Goal: Task Accomplishment & Management: Manage account settings

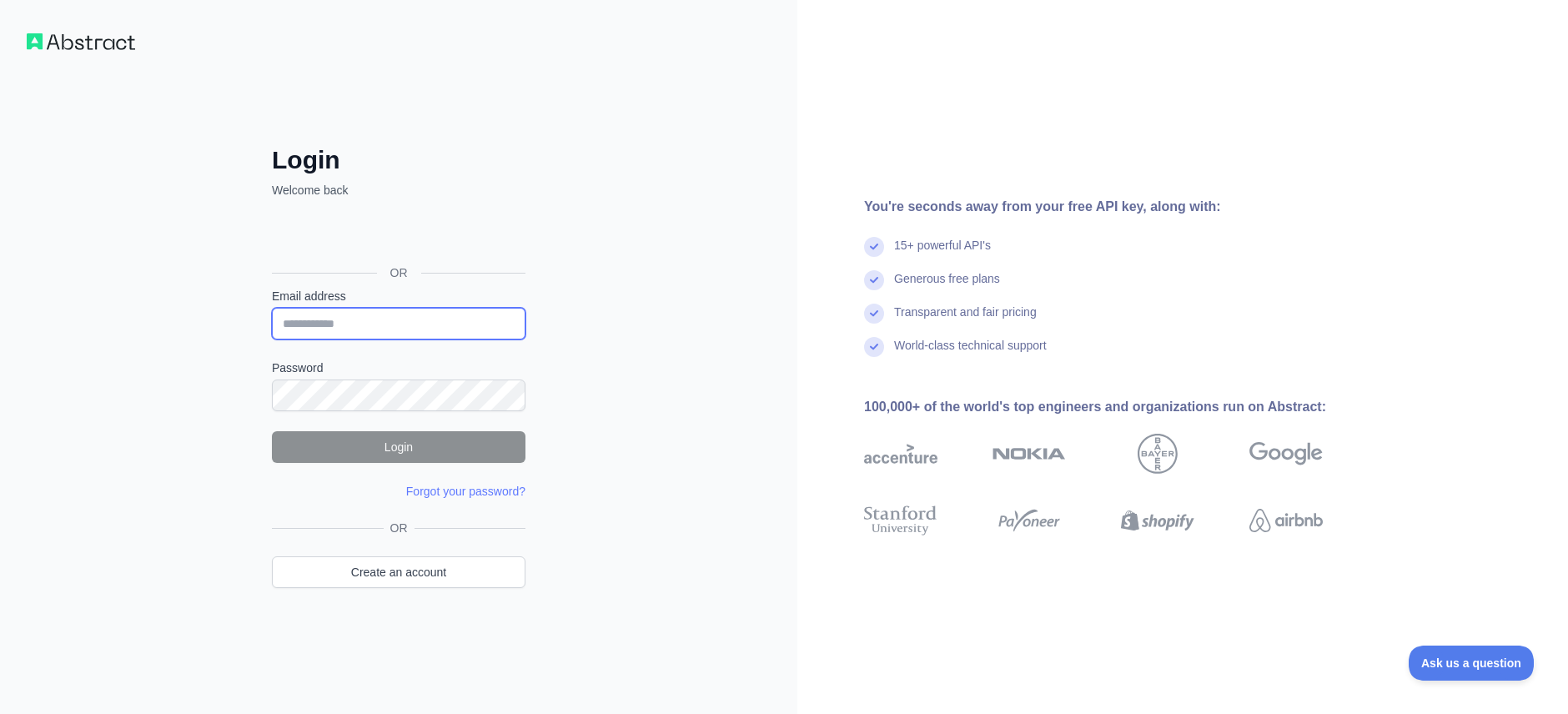
click at [418, 326] on input "Email address" at bounding box center [398, 324] width 253 height 32
type input "**********"
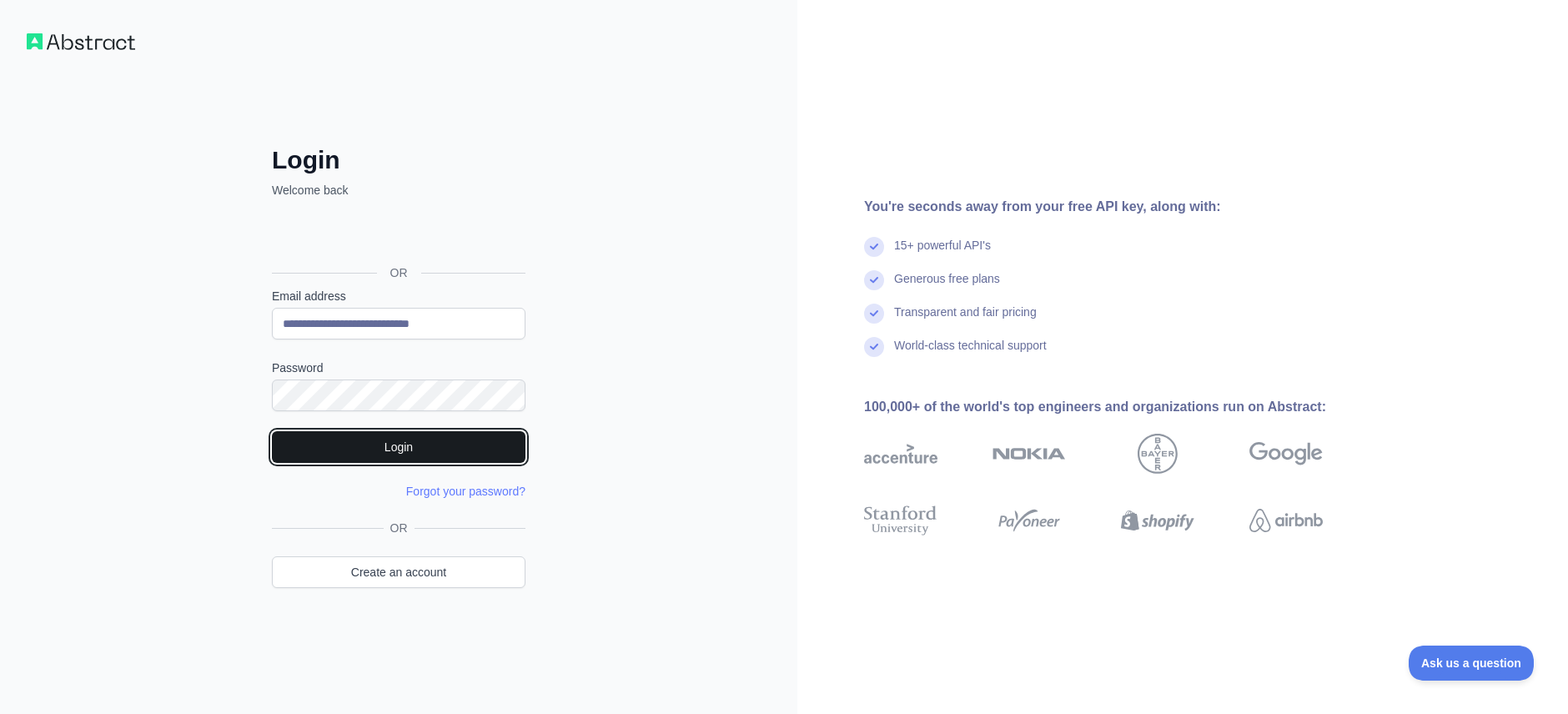
click at [427, 441] on button "Login" at bounding box center [398, 447] width 253 height 32
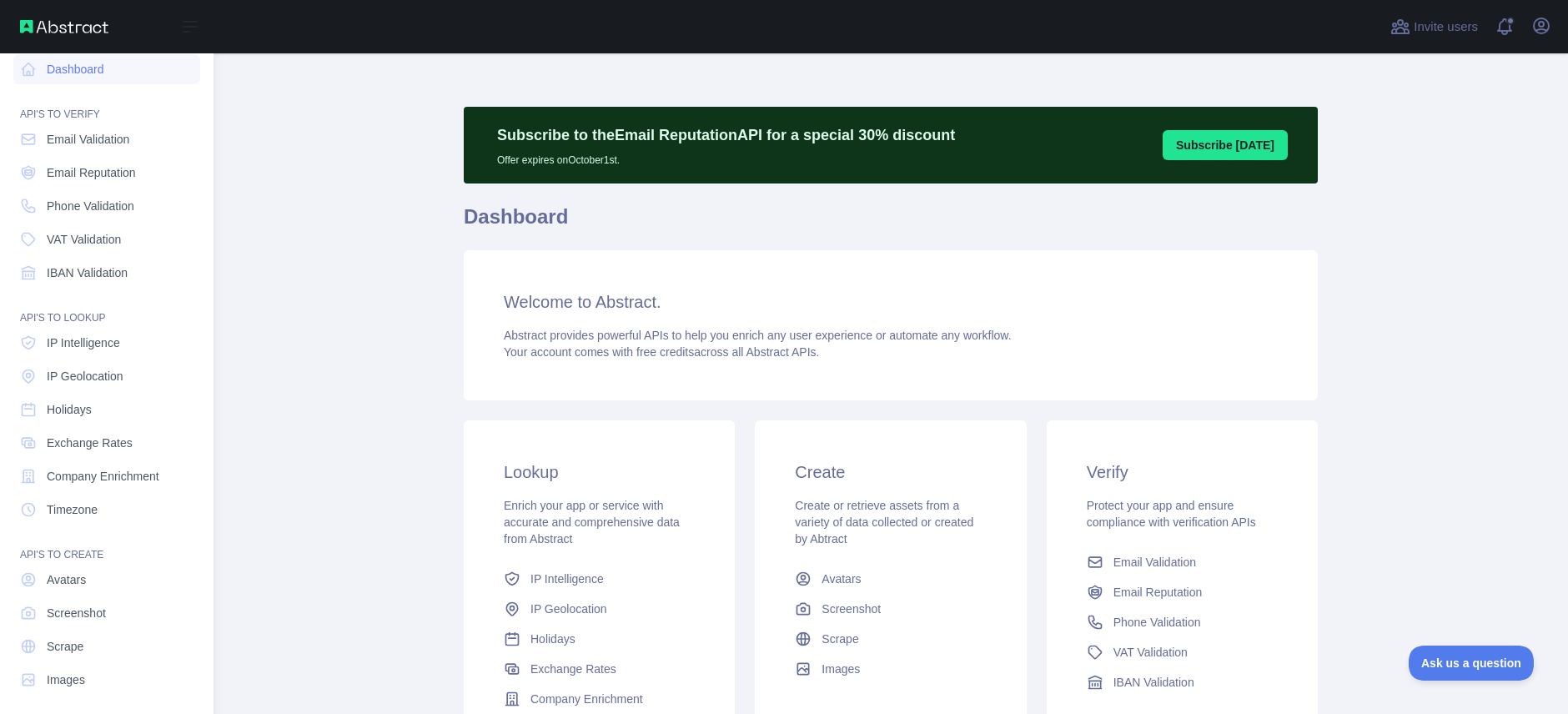
scroll to position [20, 0]
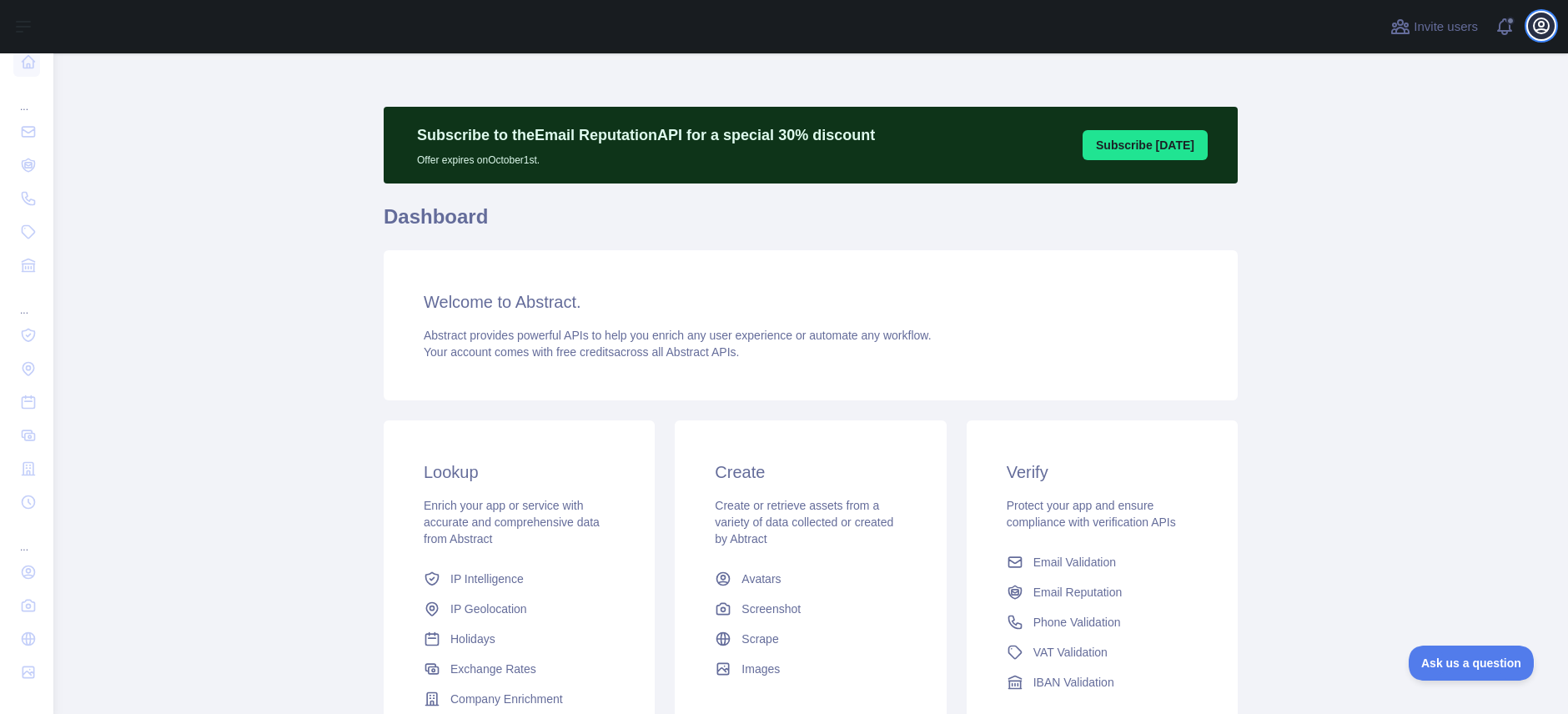
click at [1542, 27] on icon "button" at bounding box center [1540, 25] width 15 height 15
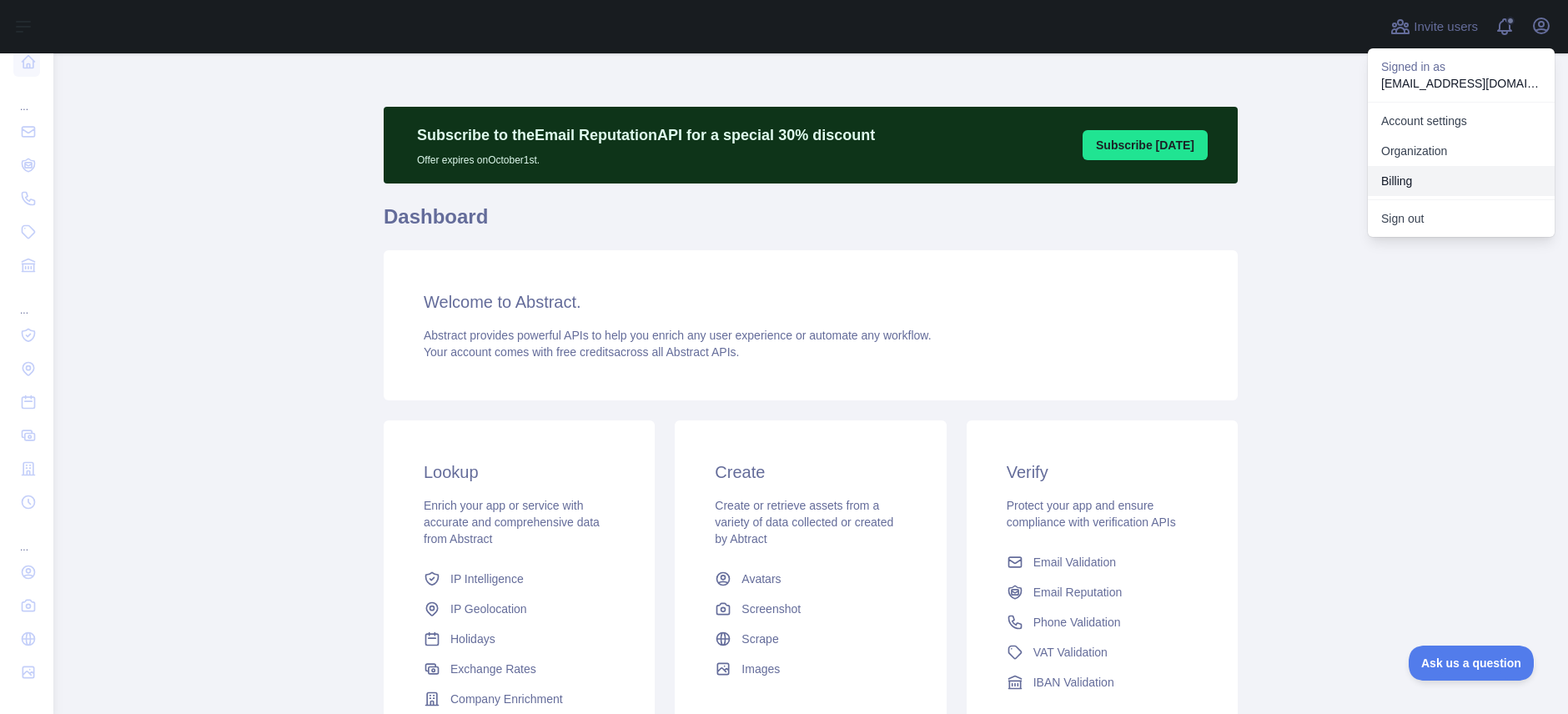
click at [1415, 173] on button "Billing" at bounding box center [1461, 181] width 187 height 30
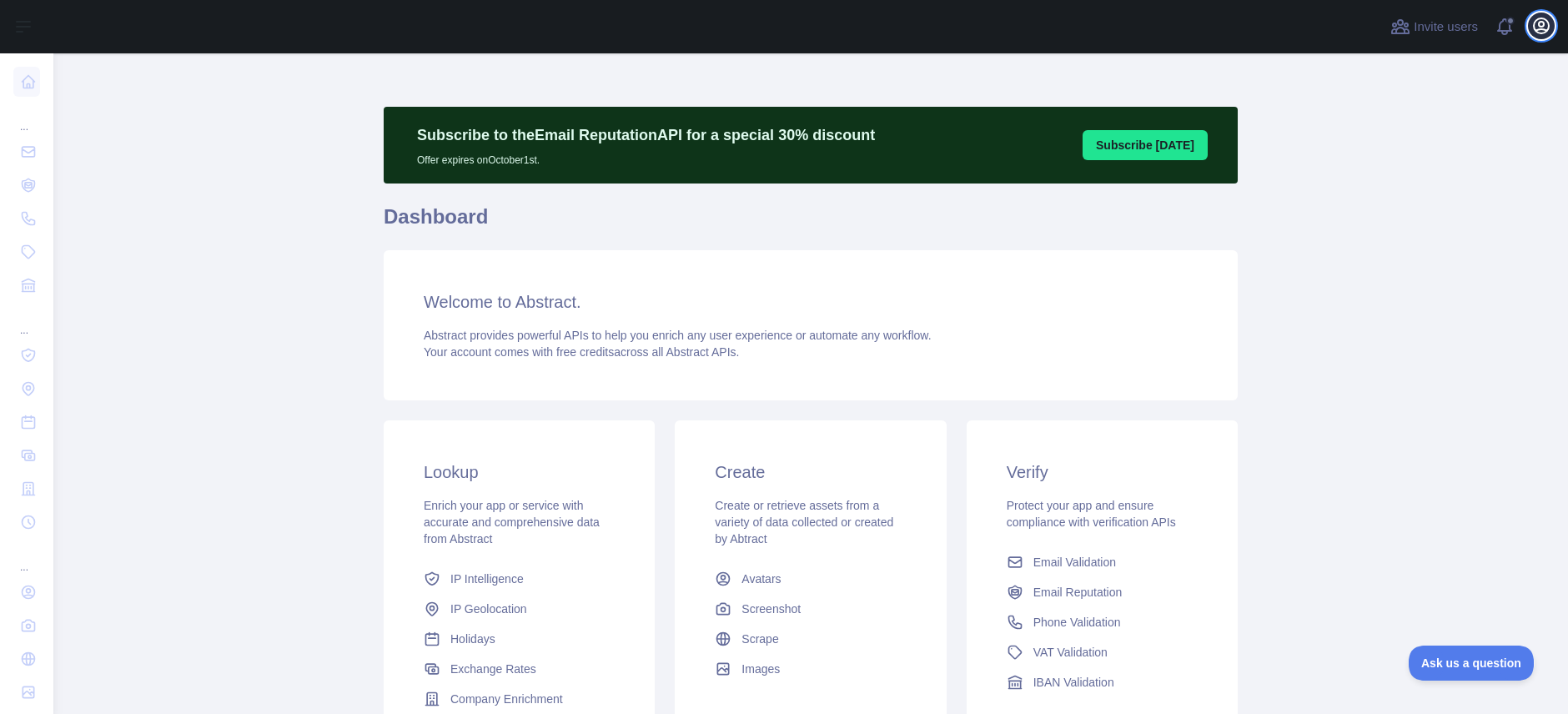
click at [1538, 33] on icon "button" at bounding box center [1540, 25] width 15 height 15
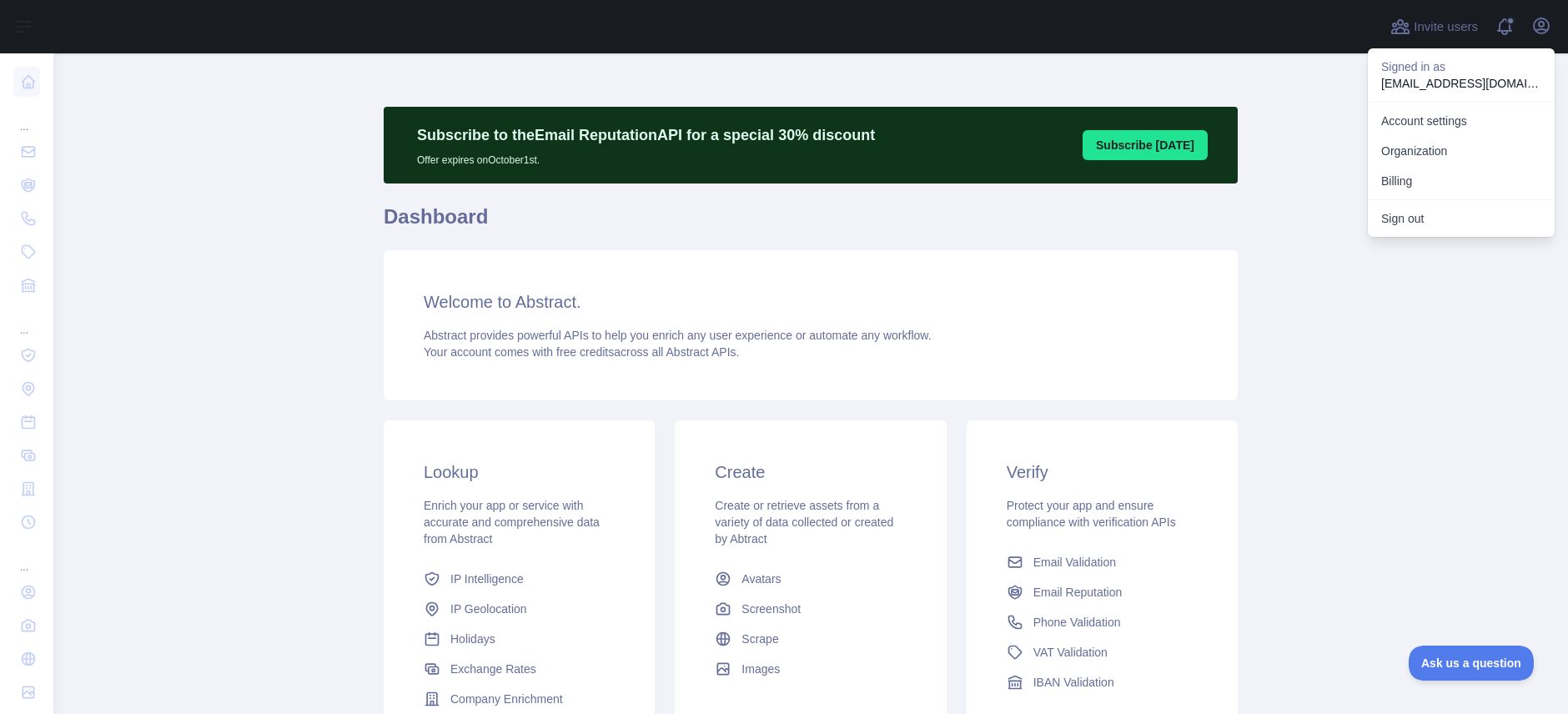
drag, startPoint x: 1103, startPoint y: 80, endPoint x: 973, endPoint y: 98, distance: 131.2
click at [1102, 80] on div "Subscribe to the Email Reputation API for a special 30 % discount Offer expires…" at bounding box center [810, 481] width 853 height 854
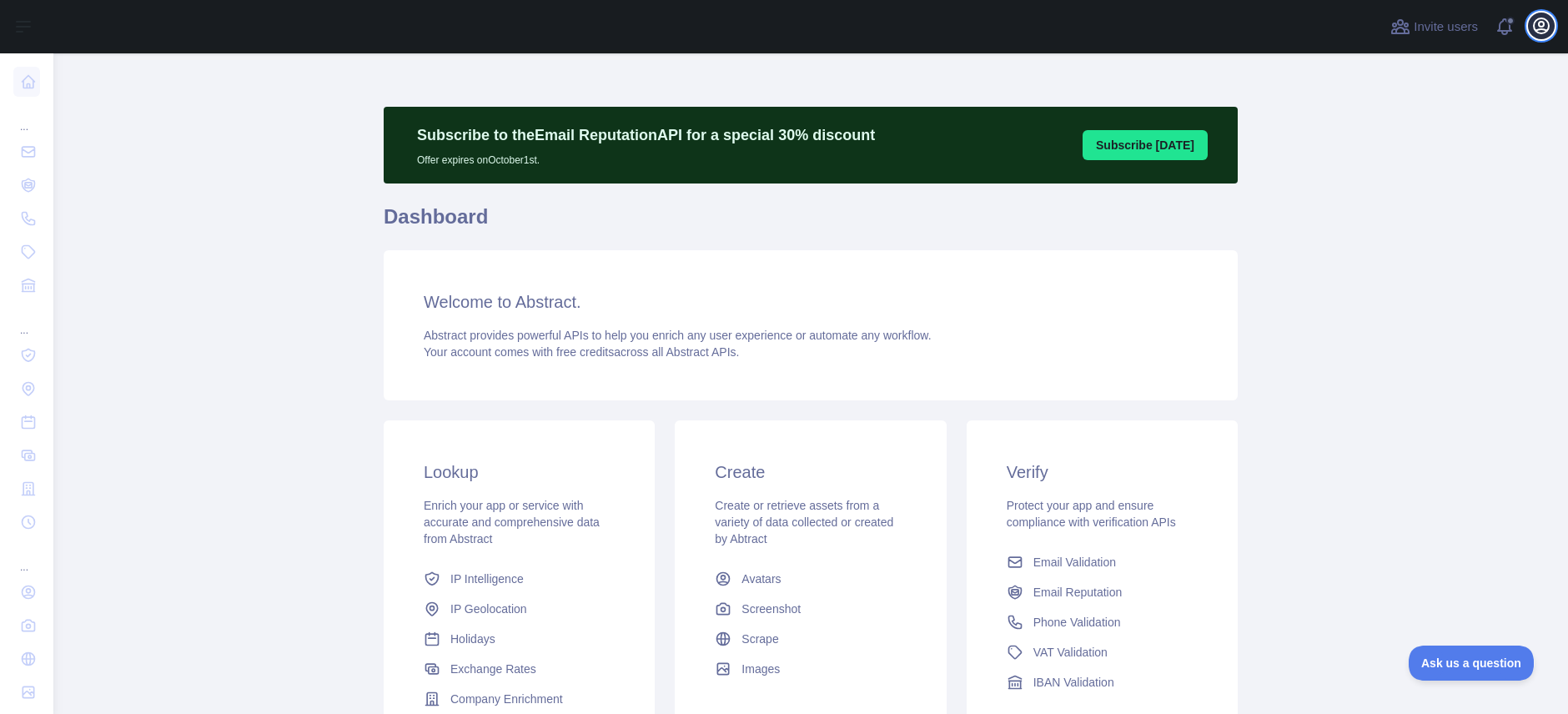
click at [1530, 28] on button "Open user menu" at bounding box center [1540, 26] width 27 height 27
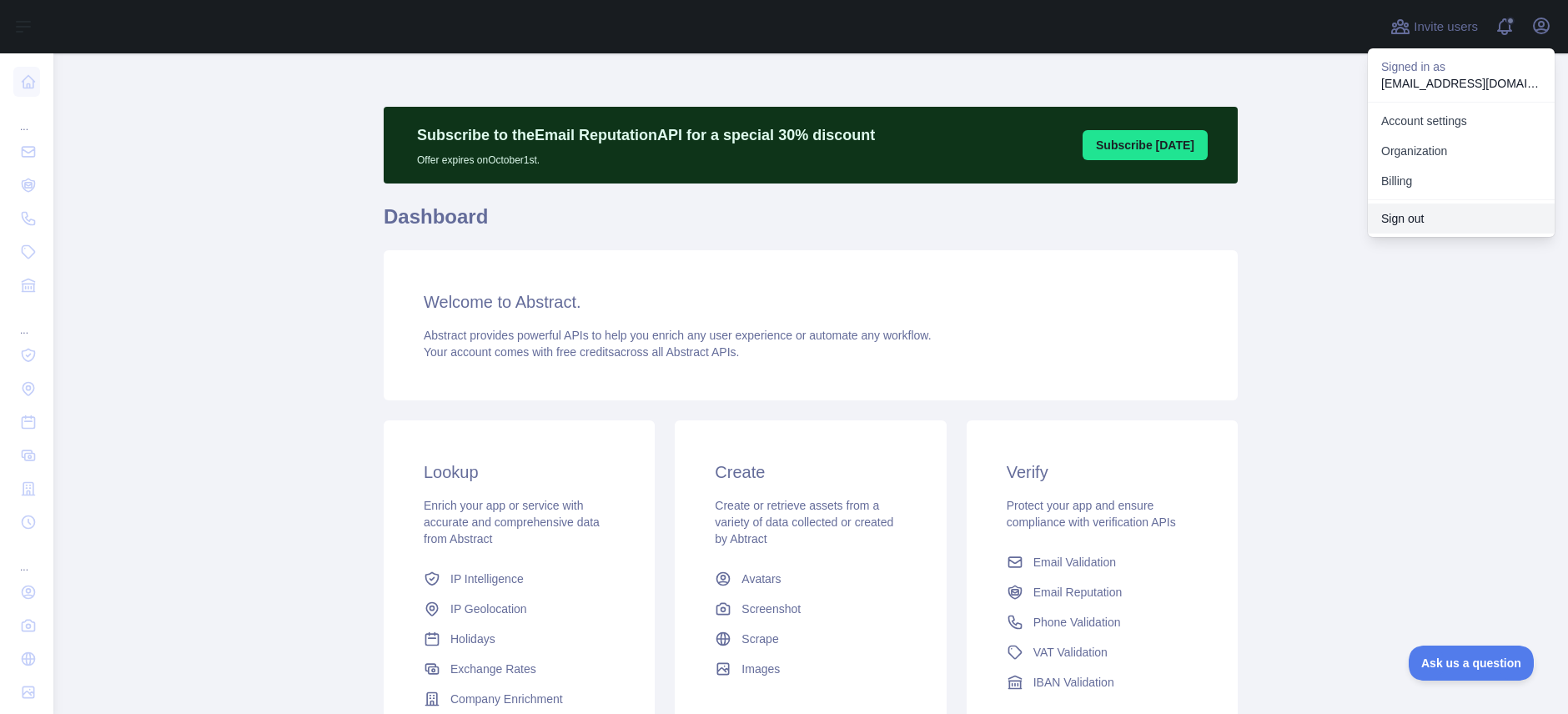
click at [1412, 221] on button "Sign out" at bounding box center [1461, 218] width 187 height 30
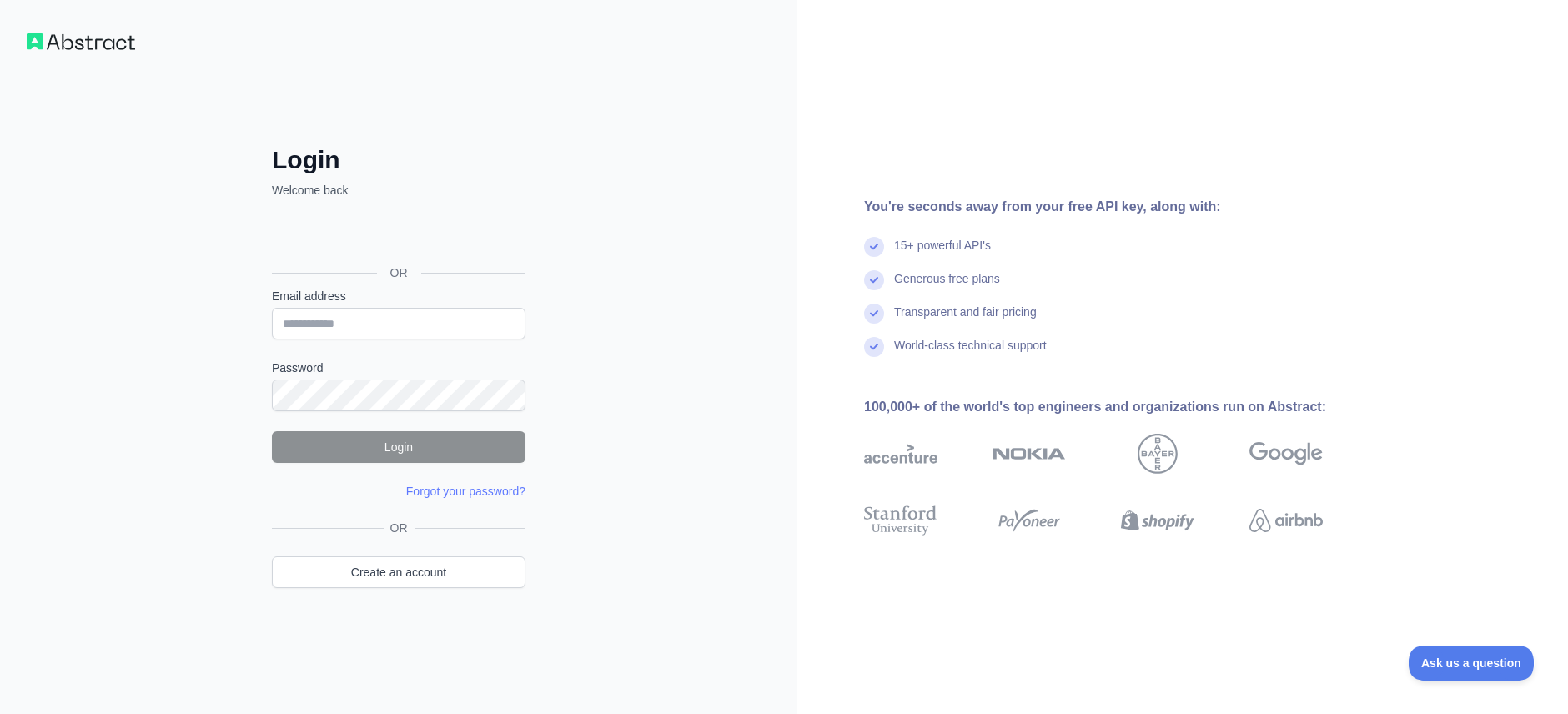
click at [378, 342] on form "Email address Password Login Forgot your password? Please try again We've sent …" at bounding box center [398, 393] width 253 height 212
click at [369, 322] on input "Email address" at bounding box center [398, 324] width 253 height 32
type input "**********"
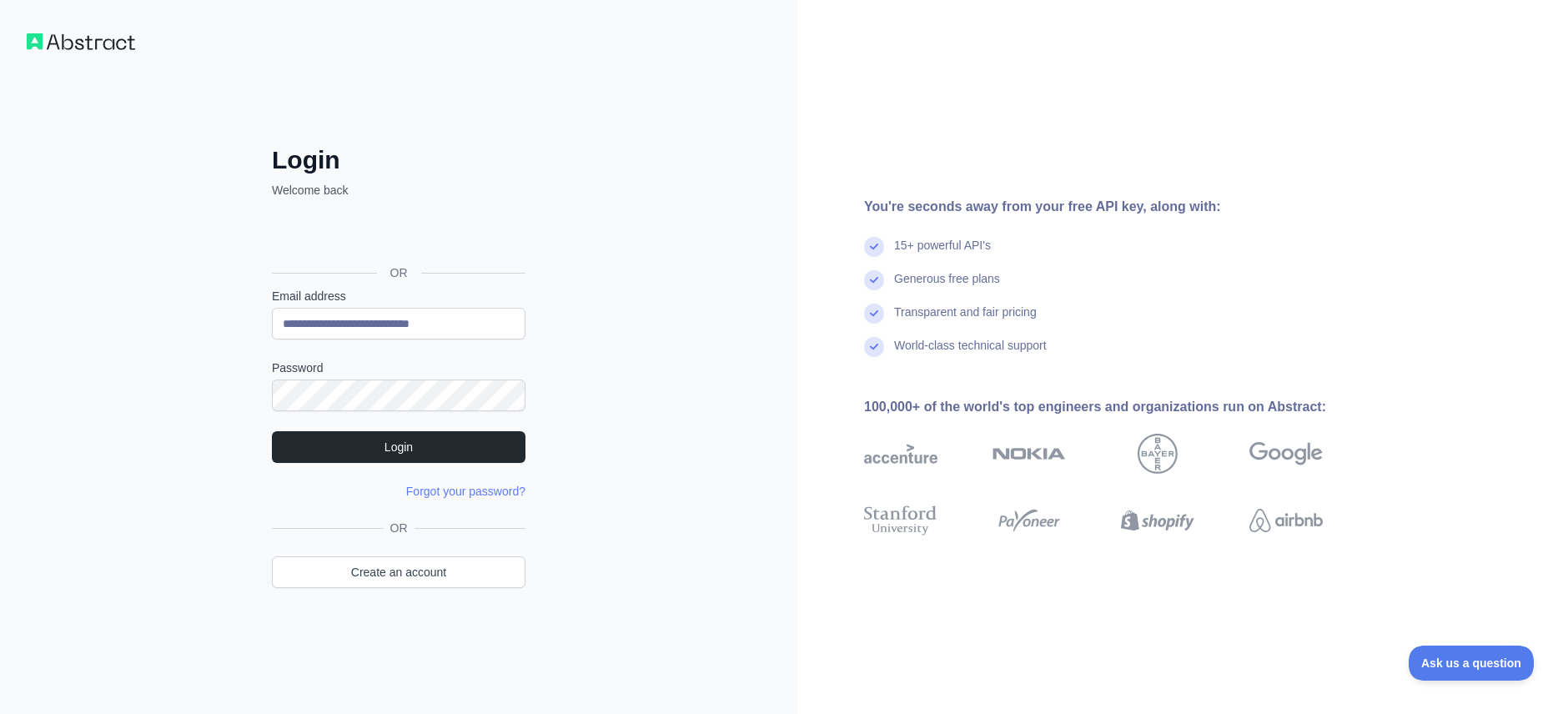
click at [1099, 86] on div "You're seconds away from your free API key, along with: 15+ powerful API's Gene…" at bounding box center [1182, 357] width 770 height 714
